Goal: Task Accomplishment & Management: Use online tool/utility

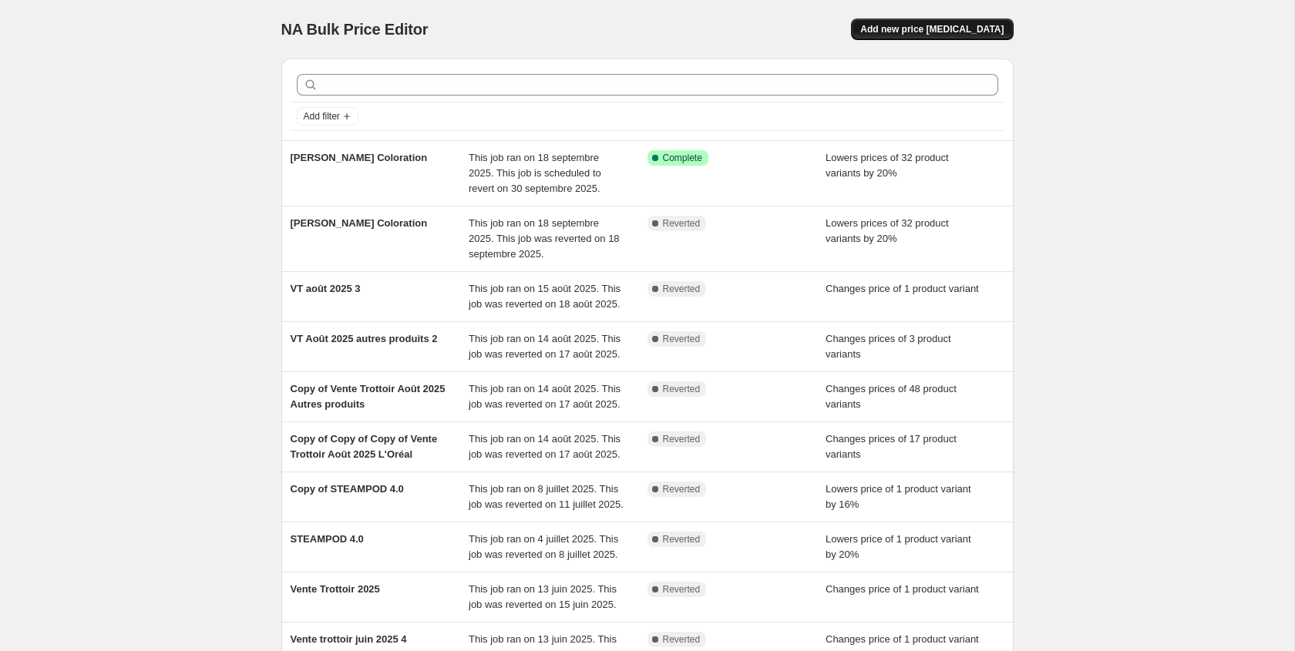
click at [981, 32] on span "Add new price [MEDICAL_DATA]" at bounding box center [931, 29] width 143 height 12
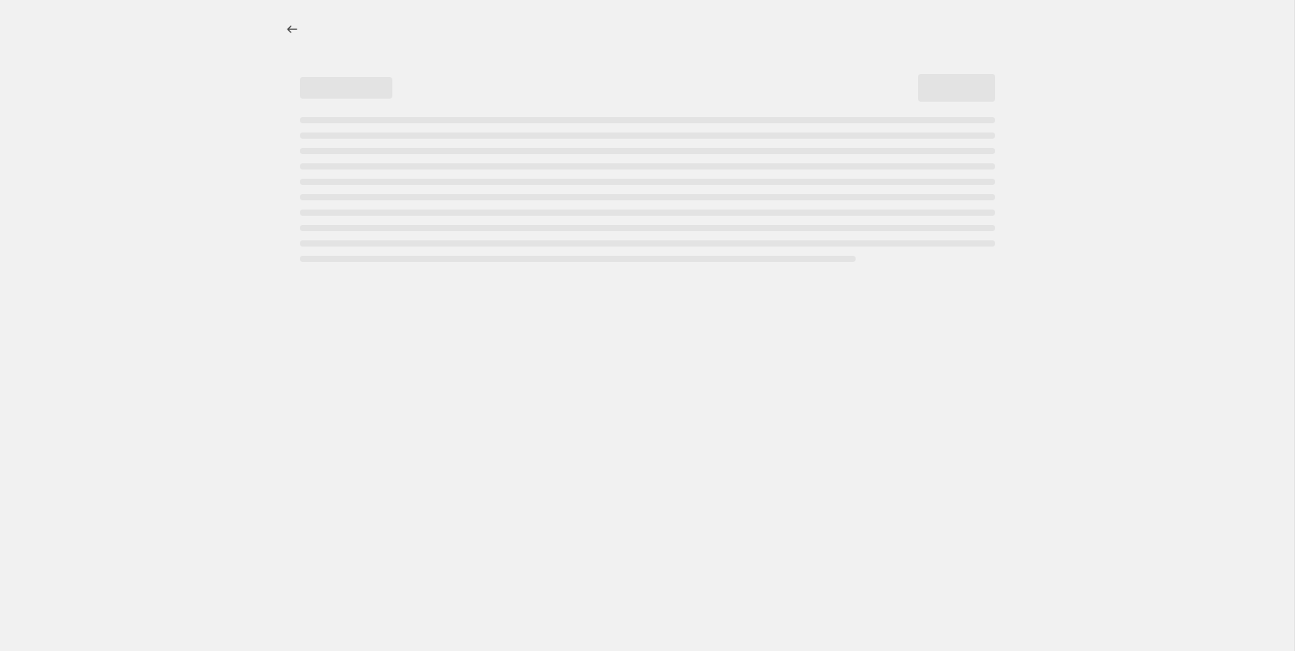
select select "percentage"
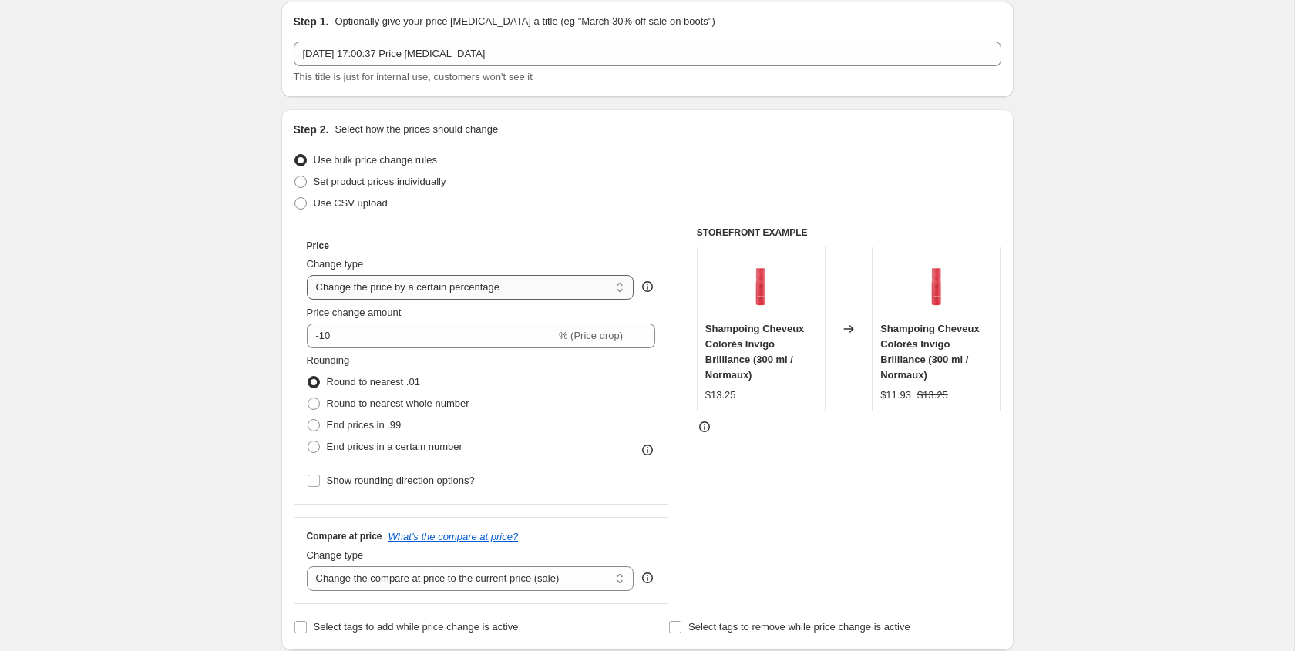
scroll to position [56, 0]
